Goal: Task Accomplishment & Management: Manage account settings

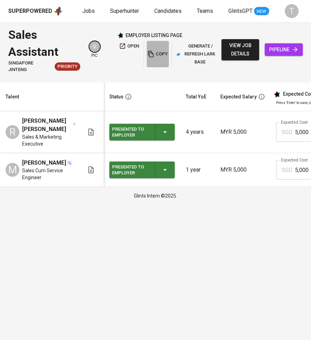
click at [159, 52] on span "copy" at bounding box center [158, 54] width 19 height 8
click at [86, 10] on span "Jobs" at bounding box center [88, 11] width 12 height 7
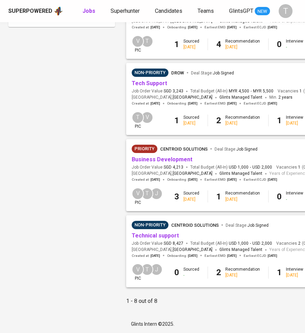
scroll to position [432, 0]
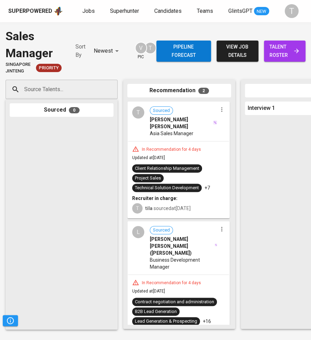
scroll to position [11, 0]
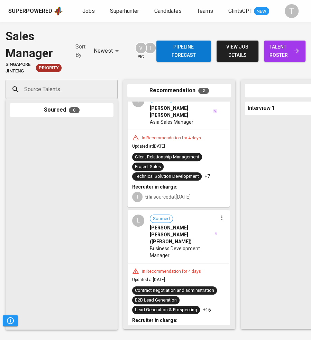
click at [277, 51] on span "talent roster" at bounding box center [285, 51] width 30 height 17
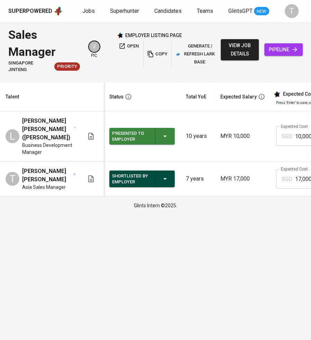
click at [127, 44] on span "open" at bounding box center [129, 46] width 20 height 8
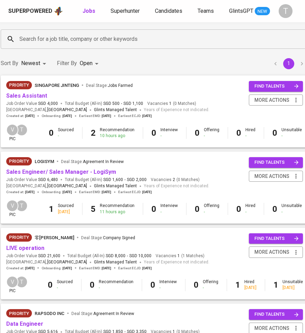
scroll to position [0, 125]
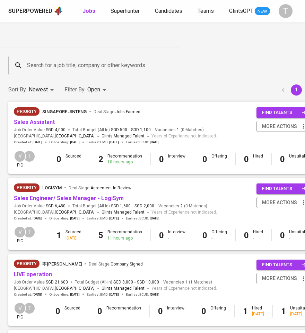
scroll to position [0, 125]
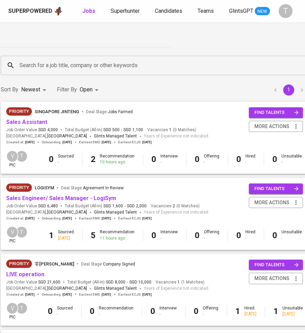
click at [295, 87] on li "pagination navigation" at bounding box center [301, 89] width 13 height 11
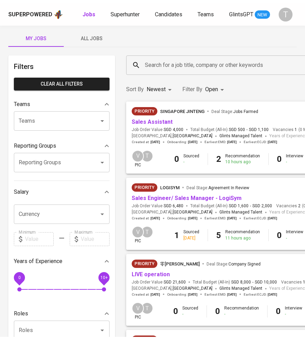
scroll to position [0, 0]
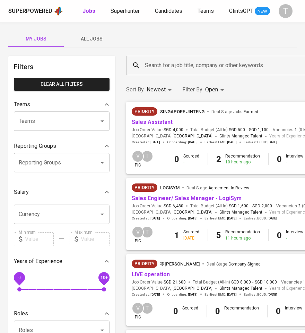
click at [48, 123] on input "Teams" at bounding box center [52, 121] width 70 height 13
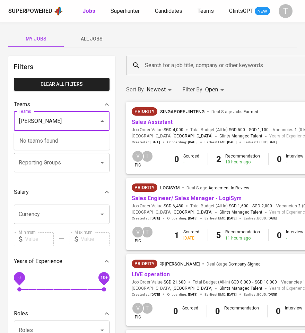
type input "vern"
click at [49, 139] on li "Pod Vern" at bounding box center [62, 141] width 96 height 12
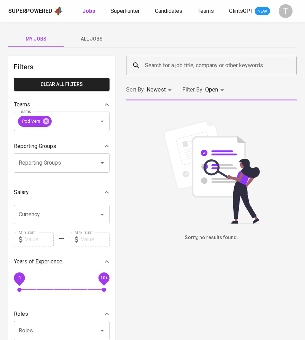
click at [91, 37] on span "All Jobs" at bounding box center [91, 39] width 47 height 9
click at [91, 38] on span "All Jobs" at bounding box center [91, 39] width 47 height 9
click at [93, 38] on span "All Jobs" at bounding box center [91, 39] width 47 height 9
click at [280, 89] on div "Sort By Newest NEWEST Filter By Open OPEN" at bounding box center [211, 89] width 179 height 21
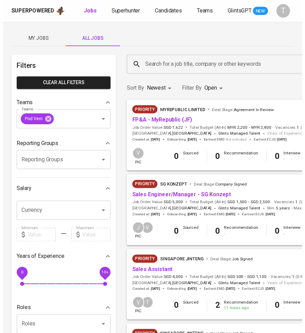
scroll to position [0, 125]
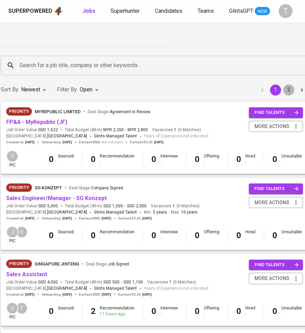
click at [283, 89] on button "2" at bounding box center [288, 89] width 11 height 11
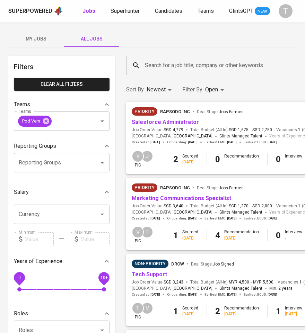
click at [260, 191] on span "Priority Rapsodo Inc Deal Stage : Jobs Farmed" at bounding box center [233, 188] width 203 height 8
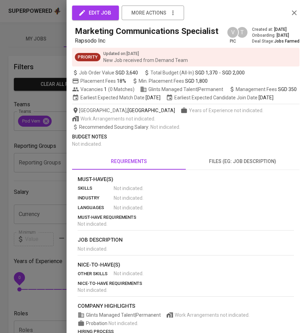
scroll to position [99, 0]
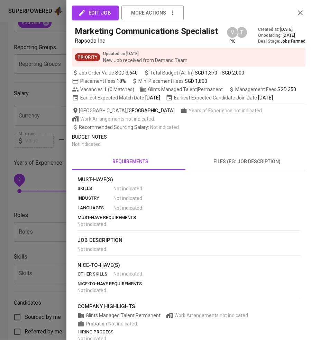
click at [54, 92] on div at bounding box center [155, 170] width 311 height 340
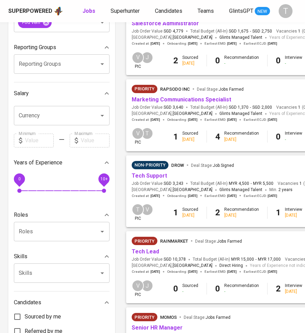
scroll to position [0, 0]
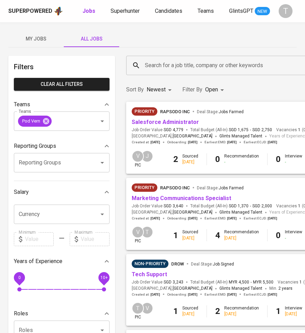
drag, startPoint x: 37, startPoint y: 34, endPoint x: 26, endPoint y: 38, distance: 12.0
drag, startPoint x: 26, startPoint y: 38, endPoint x: 88, endPoint y: 15, distance: 66.5
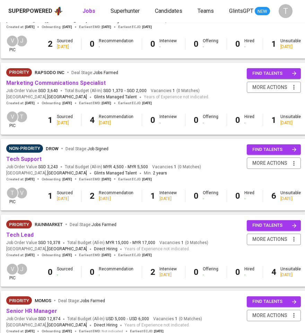
scroll to position [0, 125]
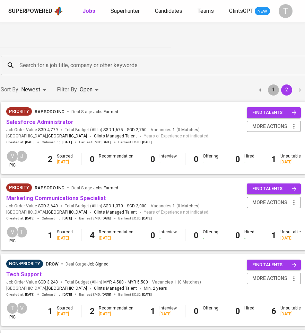
click at [268, 87] on button "1" at bounding box center [273, 89] width 11 height 11
click at [265, 87] on div "Sort By Newest NEWEST Filter By Open OPEN 1 2" at bounding box center [154, 89] width 314 height 21
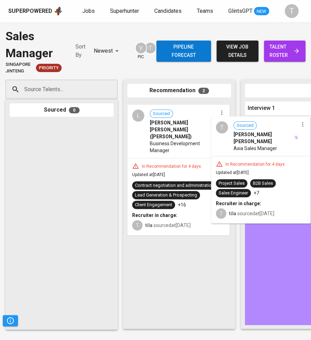
drag, startPoint x: 188, startPoint y: 138, endPoint x: 276, endPoint y: 153, distance: 89.0
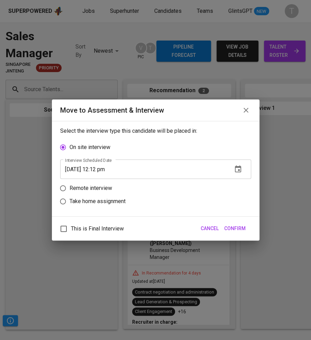
drag, startPoint x: 97, startPoint y: 187, endPoint x: 197, endPoint y: 192, distance: 100.2
click at [198, 190] on label "Remote interview" at bounding box center [150, 187] width 189 height 13
click at [70, 190] on input "Remote interview" at bounding box center [62, 187] width 13 height 13
radio input "true"
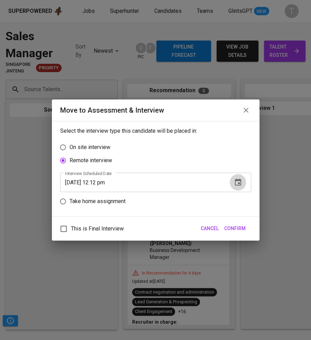
click at [241, 184] on icon "button" at bounding box center [238, 181] width 6 height 7
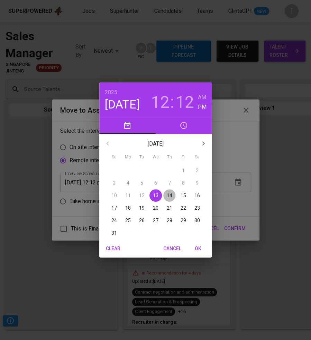
click at [169, 194] on p "14" at bounding box center [170, 195] width 6 height 7
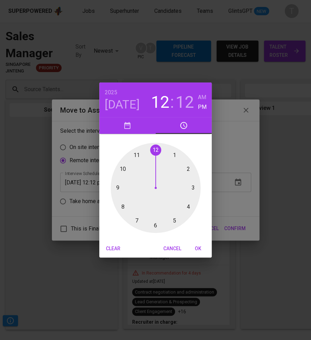
click at [175, 217] on div at bounding box center [156, 188] width 90 height 90
click at [154, 224] on div at bounding box center [156, 188] width 90 height 90
type input "08/14/2025 05:30 pm"
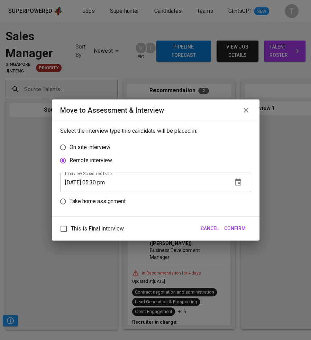
click at [238, 224] on span "Confirm" at bounding box center [234, 228] width 21 height 9
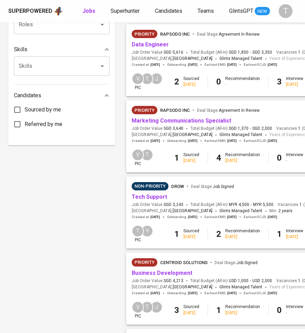
scroll to position [381, 0]
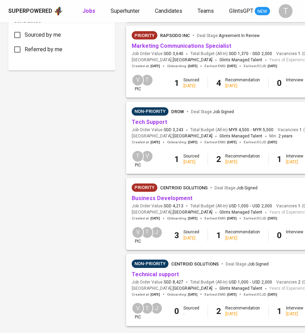
click at [167, 202] on link "Business Development" at bounding box center [162, 198] width 61 height 7
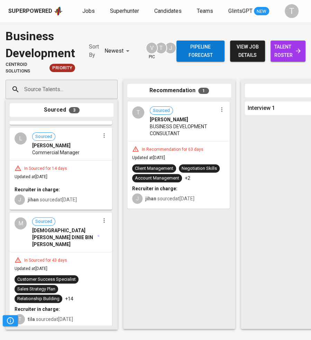
scroll to position [113, 0]
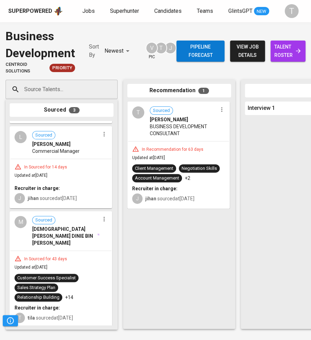
click at [60, 239] on div "M Sourced [DEMOGRAPHIC_DATA][PERSON_NAME] DINIE BIN [PERSON_NAME]" at bounding box center [60, 231] width 101 height 39
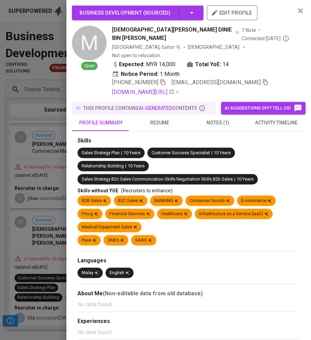
click at [153, 119] on span "resume" at bounding box center [160, 122] width 50 height 9
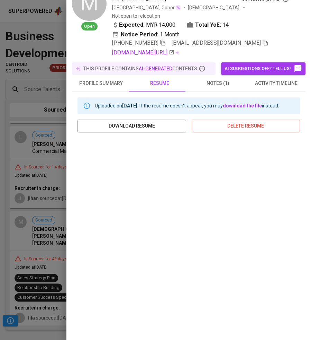
scroll to position [61, 0]
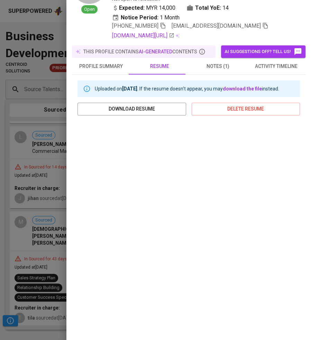
click at [42, 110] on div at bounding box center [155, 170] width 311 height 340
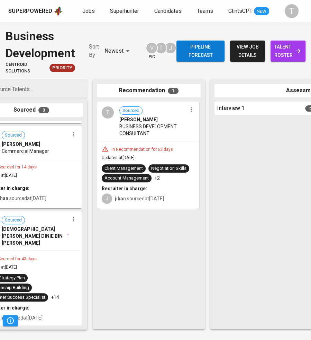
scroll to position [0, 0]
